Goal: Communication & Community: Share content

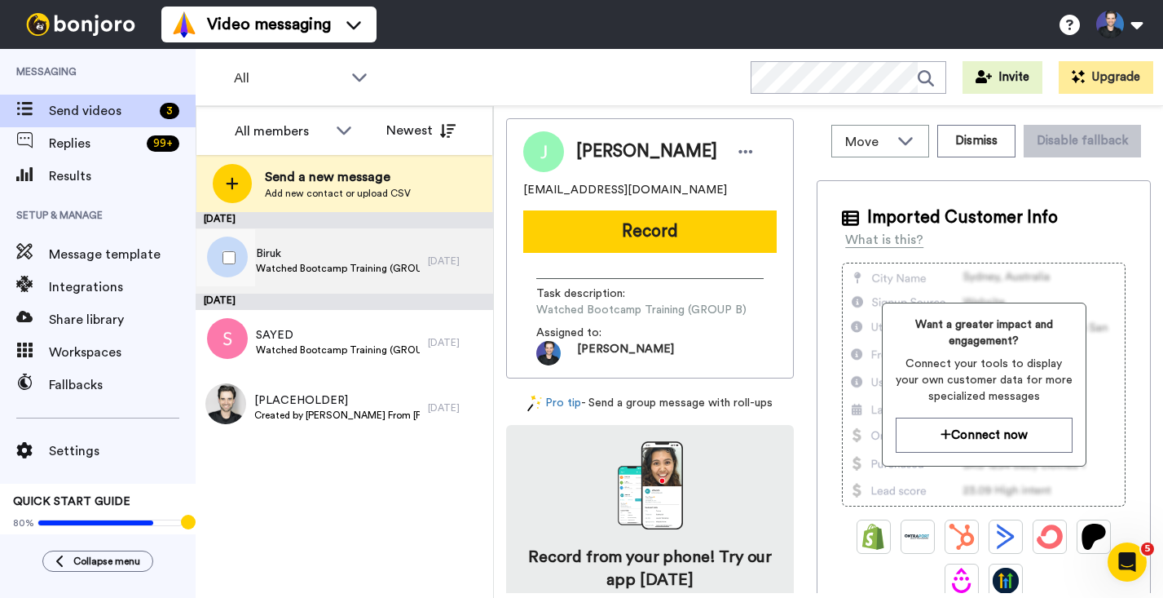
click at [355, 257] on span "Biruk" at bounding box center [338, 253] width 164 height 16
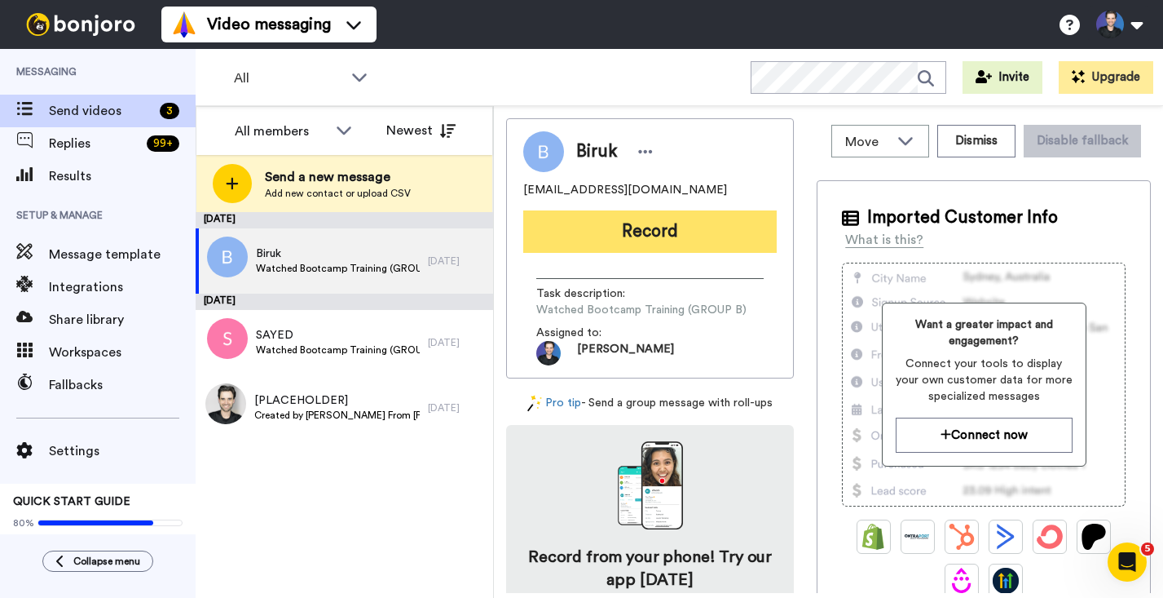
click at [600, 246] on button "Record" at bounding box center [650, 231] width 254 height 42
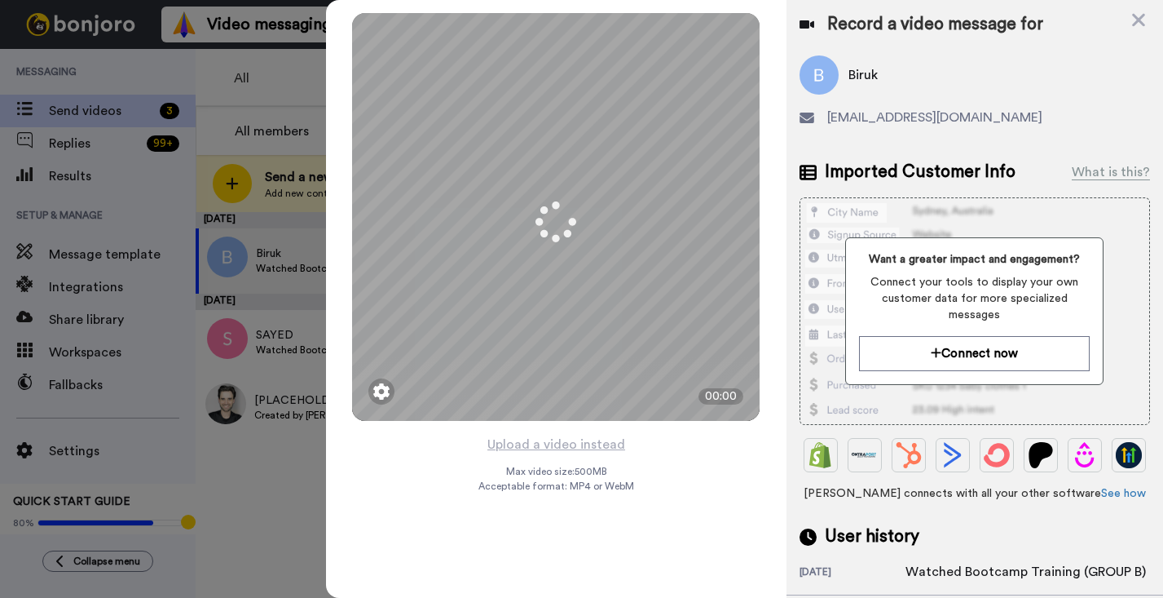
click at [678, 450] on div "Mirrored Redo 3 00:00 Upload a video instead Max video size: 500 MB Acceptable …" at bounding box center [556, 299] width 461 height 598
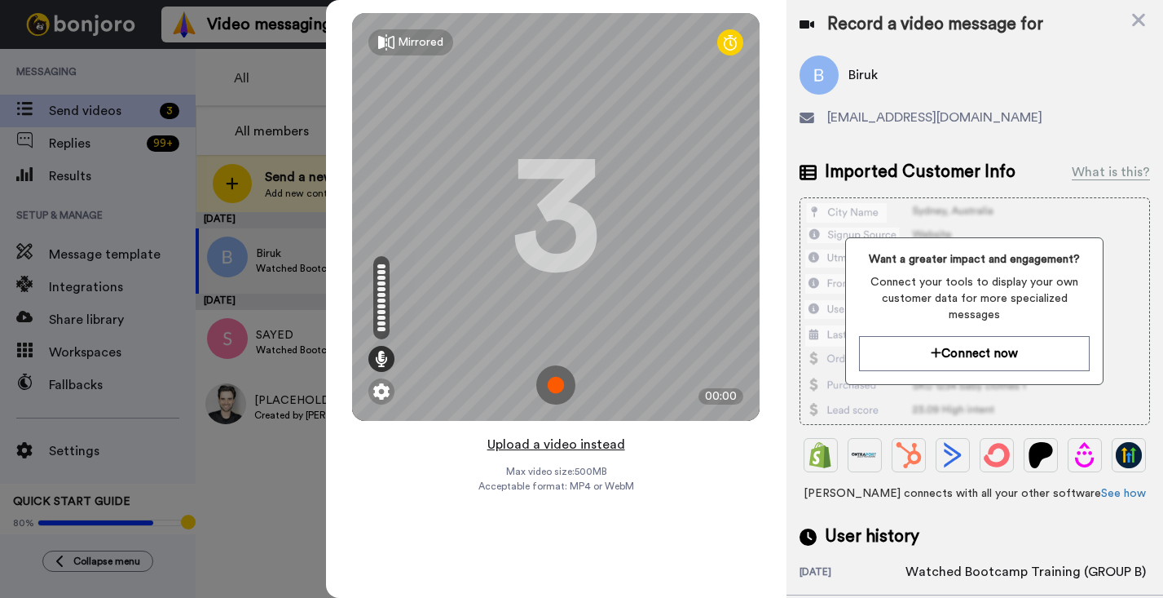
click at [611, 447] on button "Upload a video instead" at bounding box center [557, 444] width 148 height 21
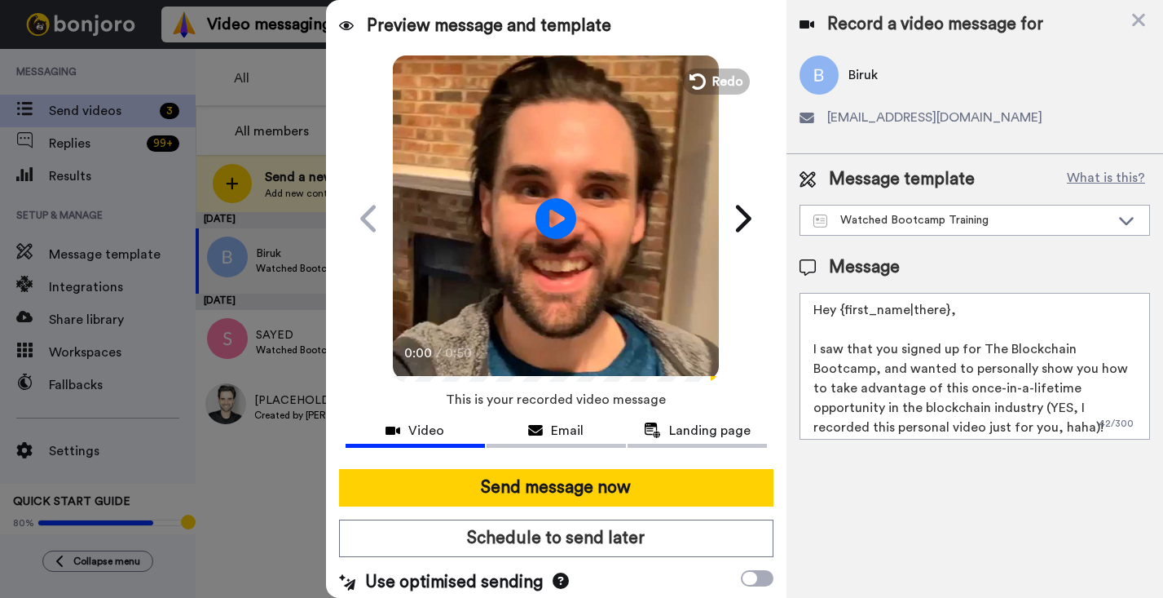
click at [675, 263] on video at bounding box center [556, 216] width 326 height 326
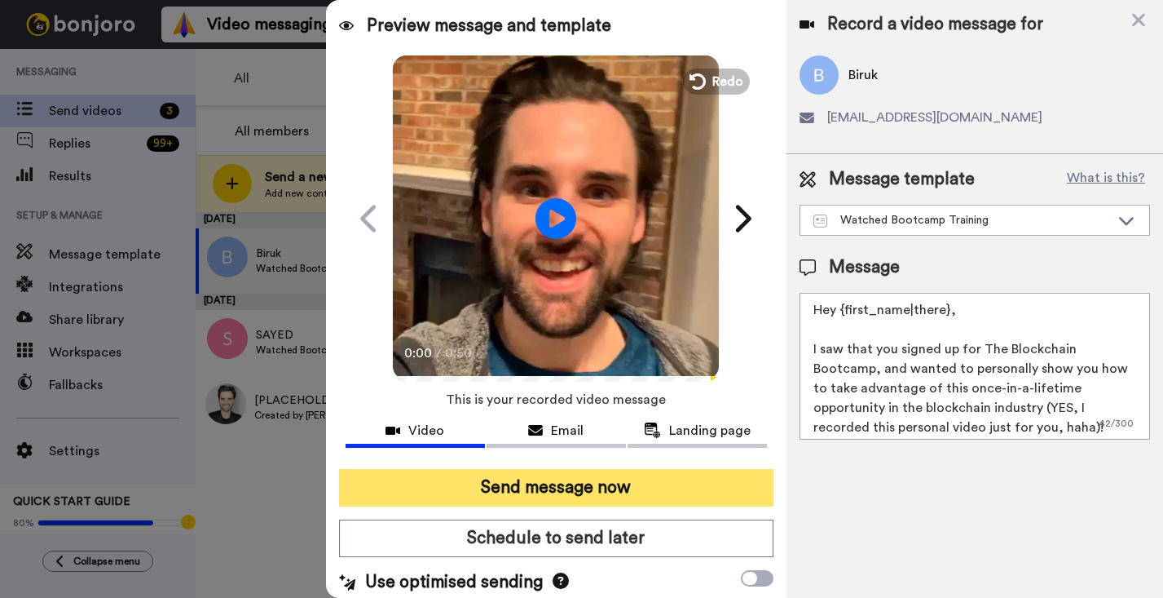
click at [634, 488] on button "Send message now" at bounding box center [556, 488] width 435 height 38
